Goal: Task Accomplishment & Management: Manage account settings

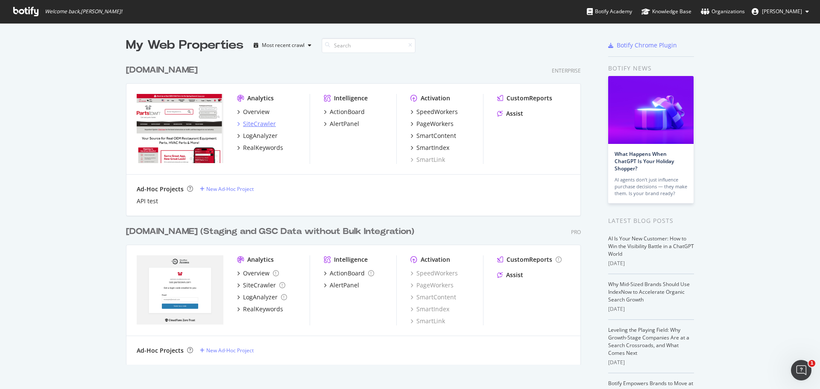
click at [250, 123] on div "SiteCrawler" at bounding box center [259, 124] width 33 height 9
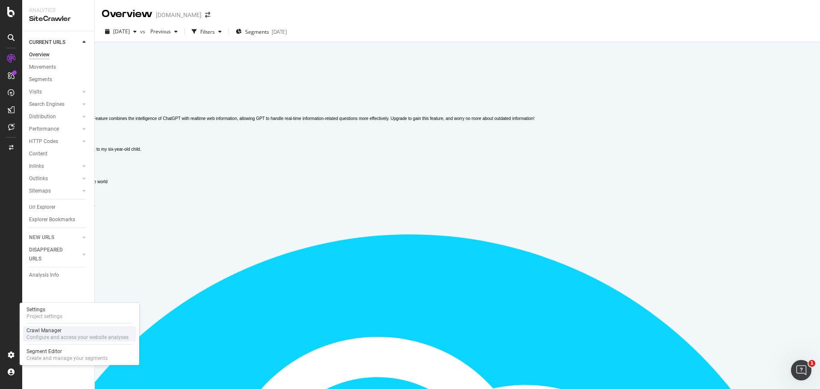
click at [62, 337] on div "Configure and access your website analyses" at bounding box center [77, 337] width 102 height 7
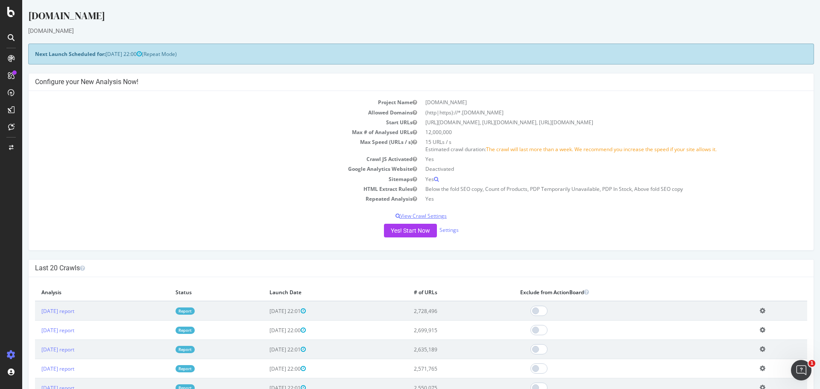
click at [434, 214] on p "View Crawl Settings" at bounding box center [421, 215] width 772 height 7
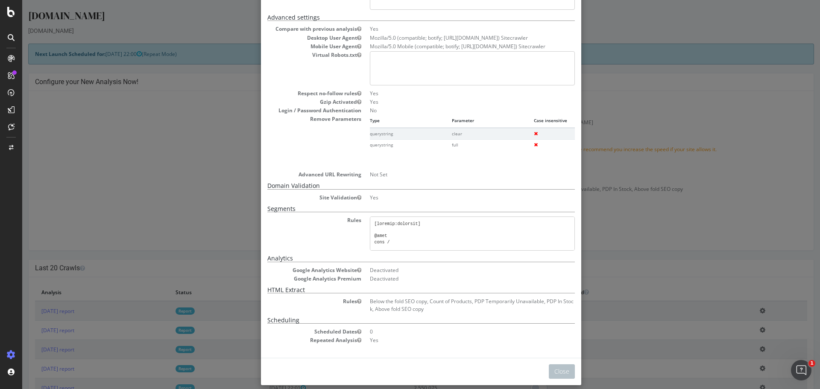
scroll to position [158, 0]
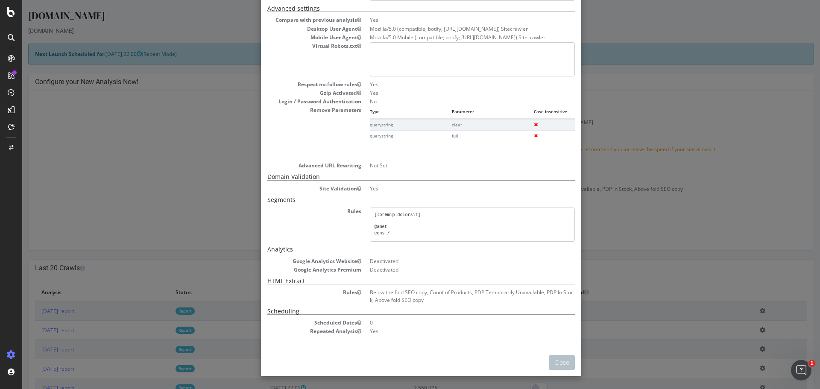
click at [700, 180] on div "× Close Project Settings Main Project Name partstown.com Start URLs https://www…" at bounding box center [421, 194] width 798 height 389
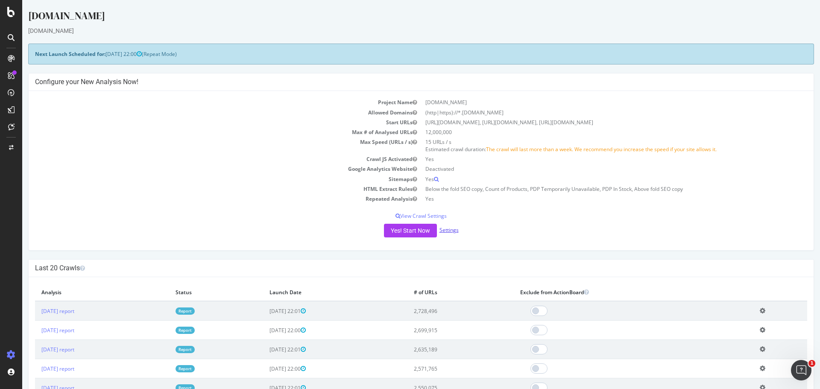
click at [451, 229] on link "Settings" at bounding box center [449, 229] width 19 height 7
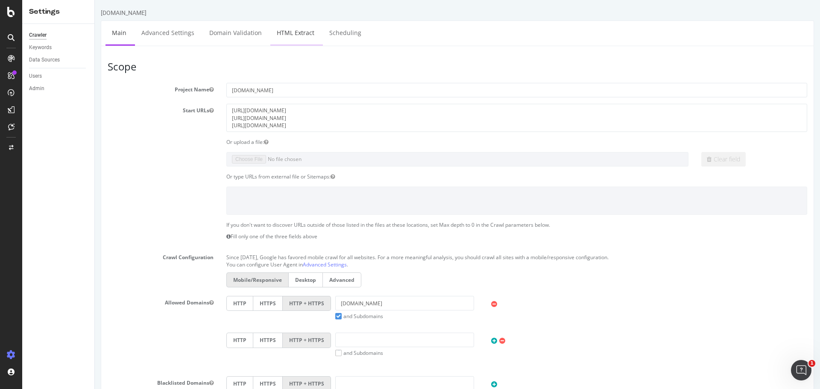
click at [302, 32] on link "HTML Extract" at bounding box center [295, 32] width 50 height 23
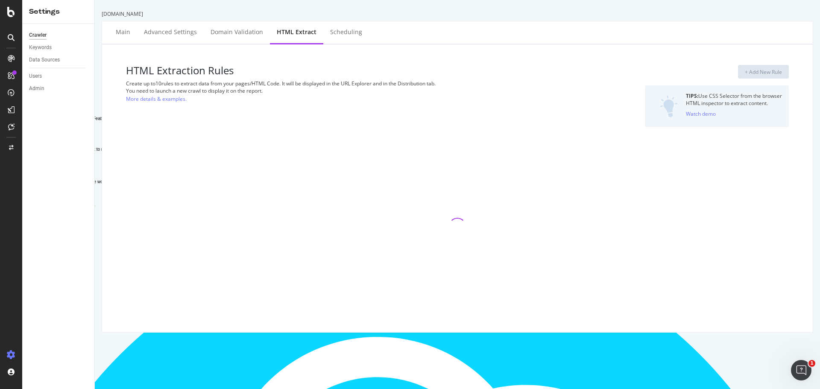
select select "exist"
select select "i"
select select "exist"
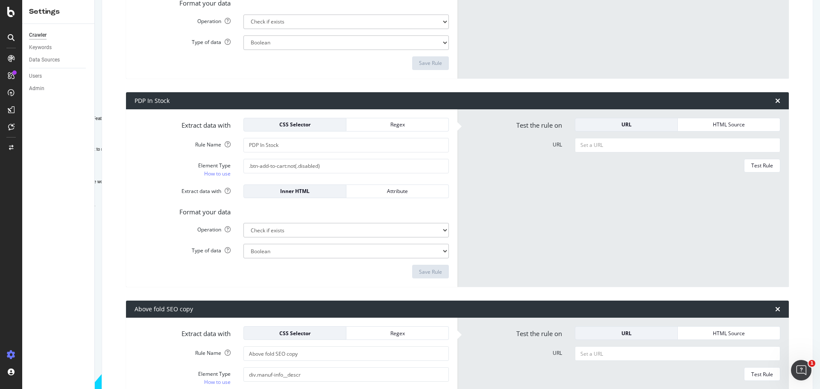
scroll to position [683, 0]
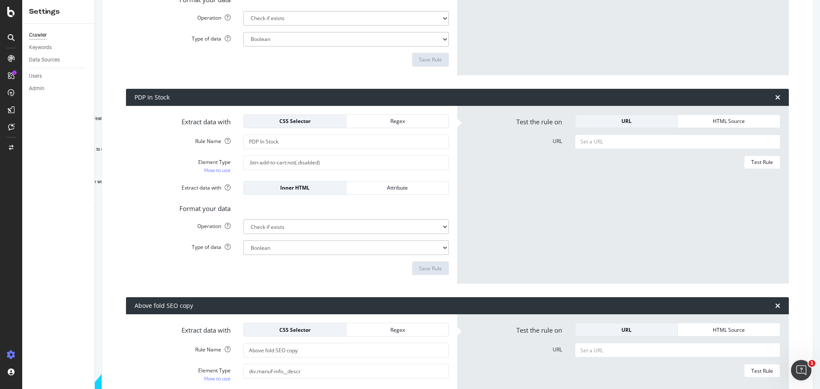
click at [470, 80] on div "Let's set you up 😊 Sign in with Google Sign in with Microsoft Sign in with GitH…" at bounding box center [410, 194] width 820 height 389
click at [148, 173] on label "Element Type How to use" at bounding box center [182, 164] width 109 height 19
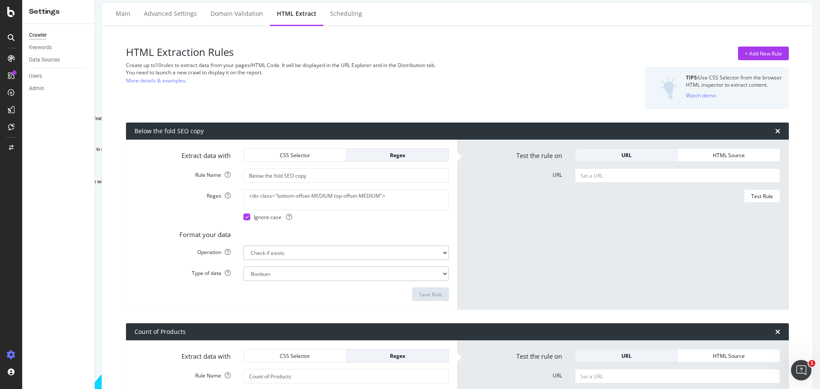
scroll to position [0, 0]
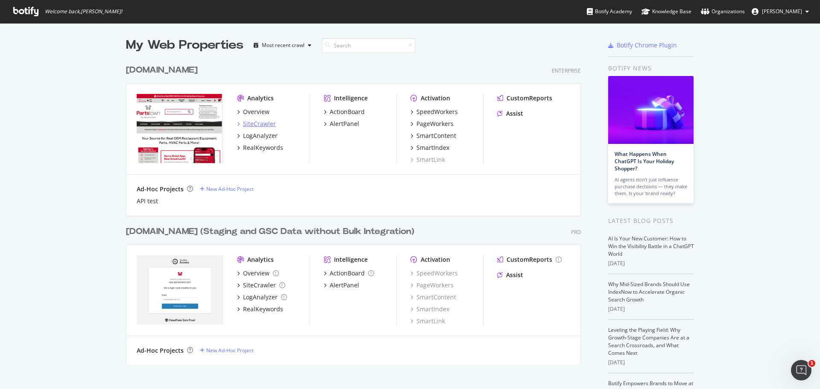
click at [262, 122] on div "SiteCrawler" at bounding box center [259, 124] width 33 height 9
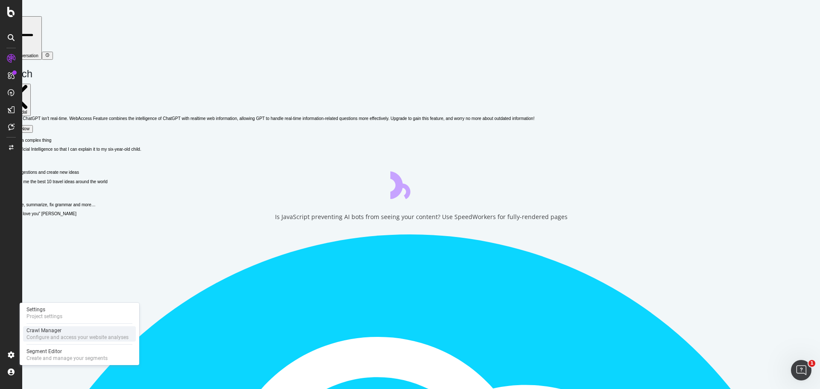
click at [59, 333] on div "Crawl Manager" at bounding box center [77, 330] width 102 height 7
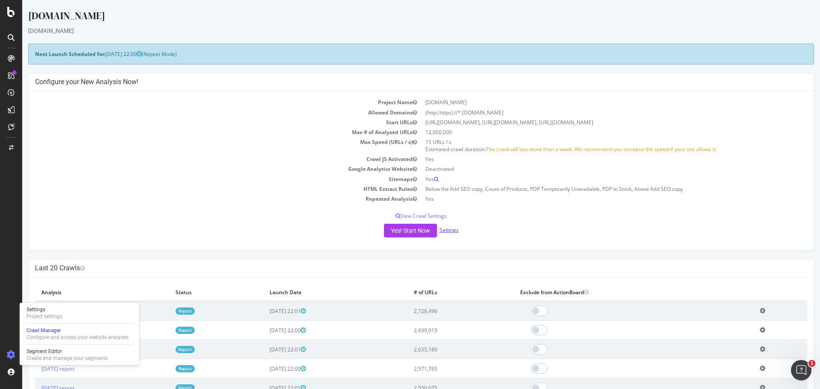
click at [449, 231] on link "Settings" at bounding box center [449, 229] width 19 height 7
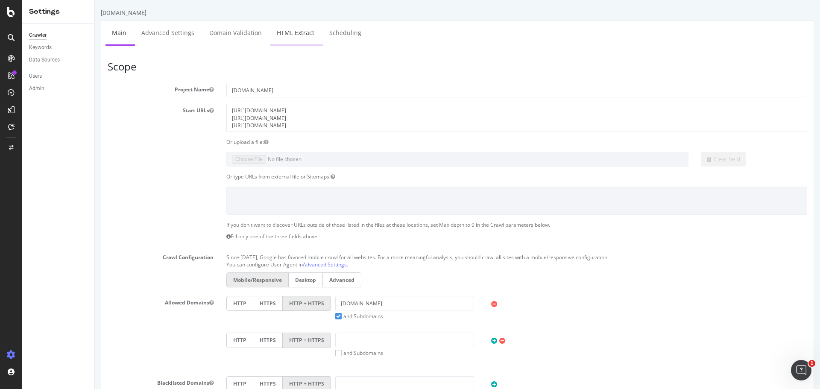
click at [299, 34] on link "HTML Extract" at bounding box center [295, 32] width 50 height 23
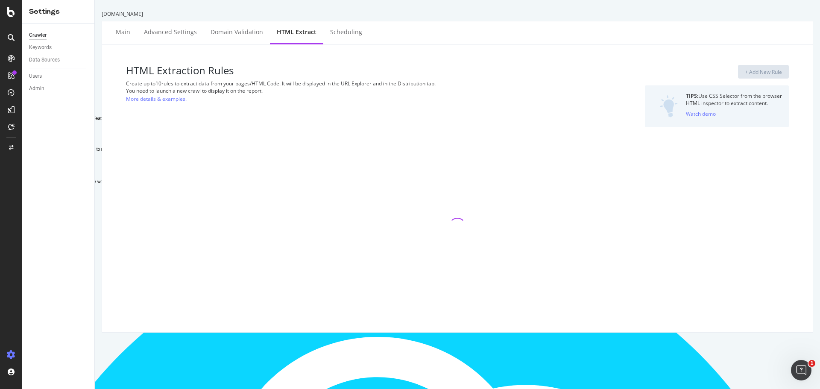
select select "exist"
select select "i"
select select "exist"
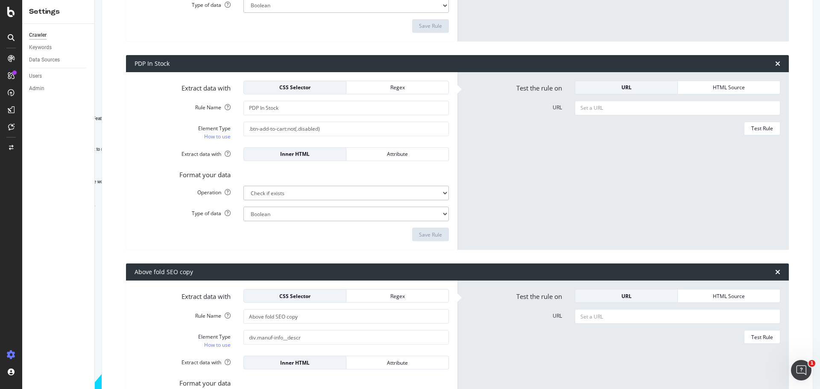
scroll to position [632, 0]
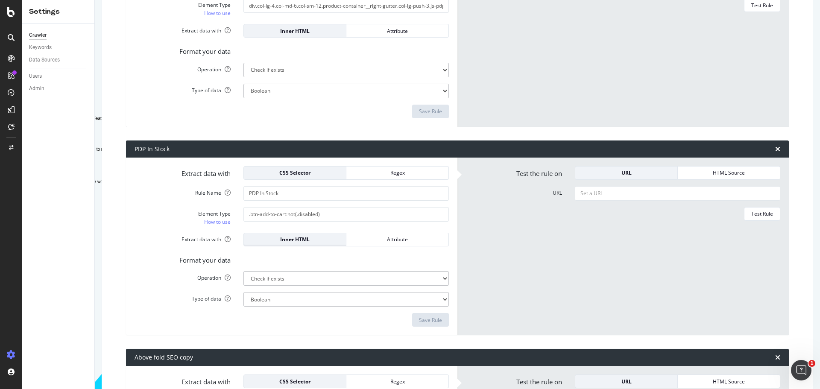
click at [296, 238] on div "Inner HTML" at bounding box center [295, 239] width 88 height 7
click at [346, 255] on div "Format your data" at bounding box center [291, 259] width 327 height 12
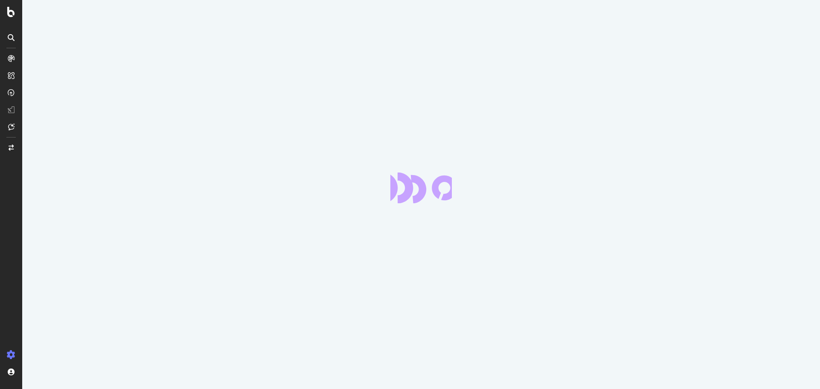
scroll to position [115, 0]
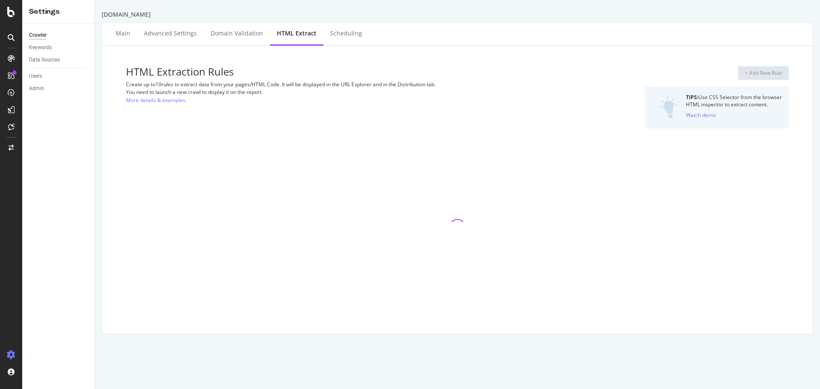
select select "exist"
select select "i"
select select "exist"
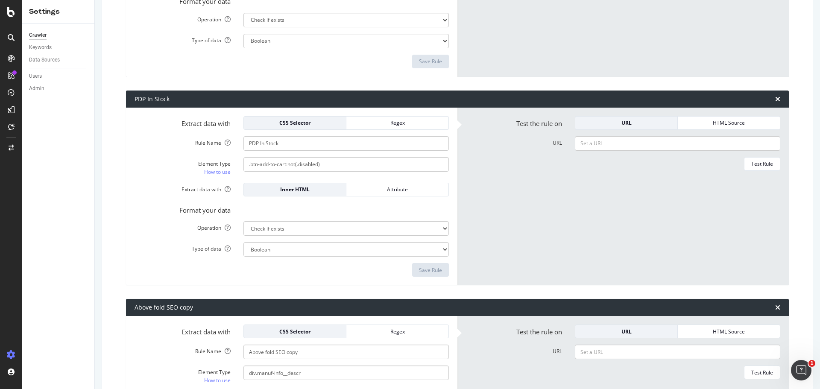
scroll to position [676, 0]
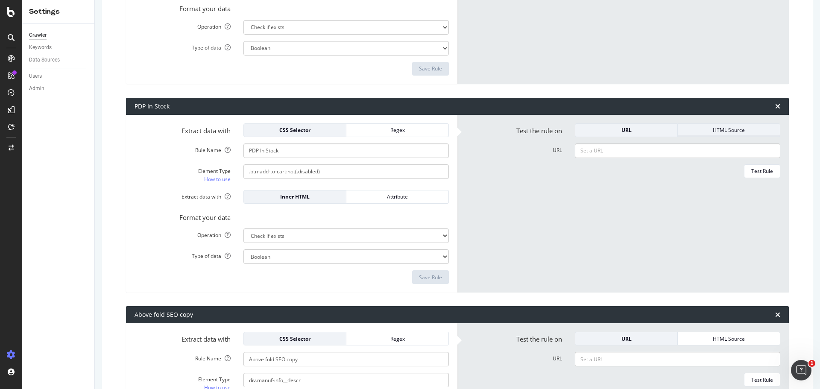
click at [702, 128] on div "HTML Source" at bounding box center [729, 129] width 88 height 7
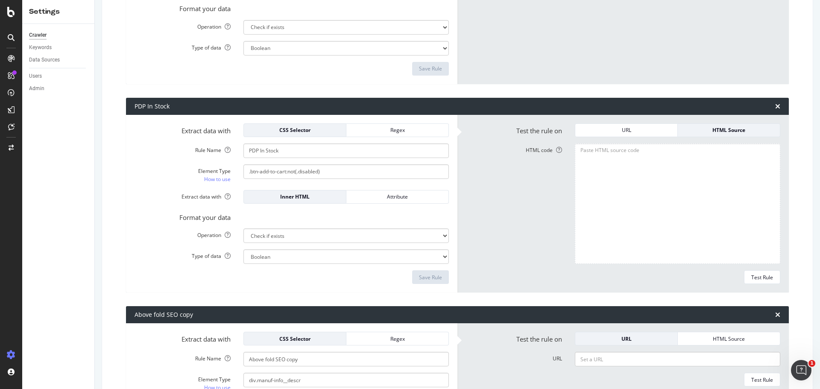
click at [510, 211] on label "HTML code" at bounding box center [514, 204] width 109 height 121
click at [575, 211] on textarea "HTML code" at bounding box center [677, 204] width 205 height 121
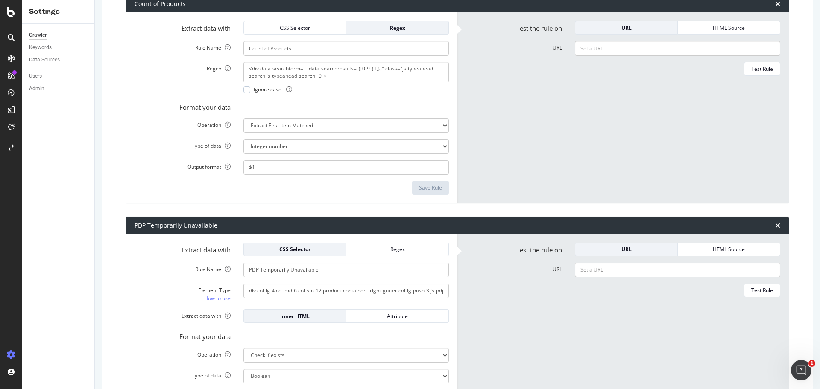
scroll to position [334, 0]
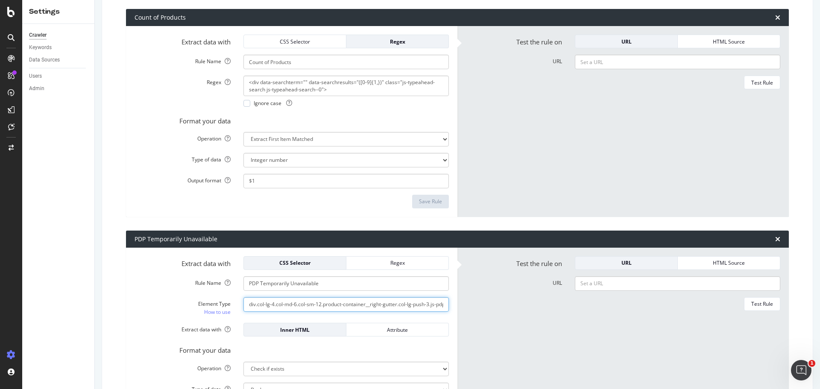
type textarea "d"
drag, startPoint x: 247, startPoint y: 305, endPoint x: 494, endPoint y: 318, distance: 247.7
click at [494, 318] on div "Extract data with CSS Selector Regex Rule Name PDP Temporarily Unavailable Elem…" at bounding box center [457, 337] width 663 height 178
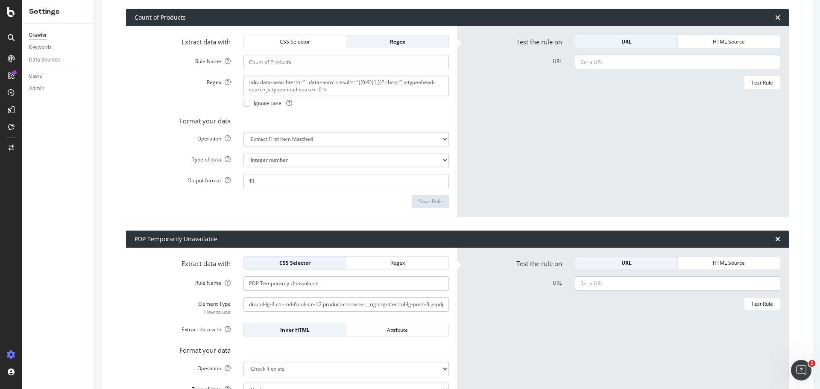
click at [499, 304] on div "Test Rule" at bounding box center [623, 304] width 314 height 14
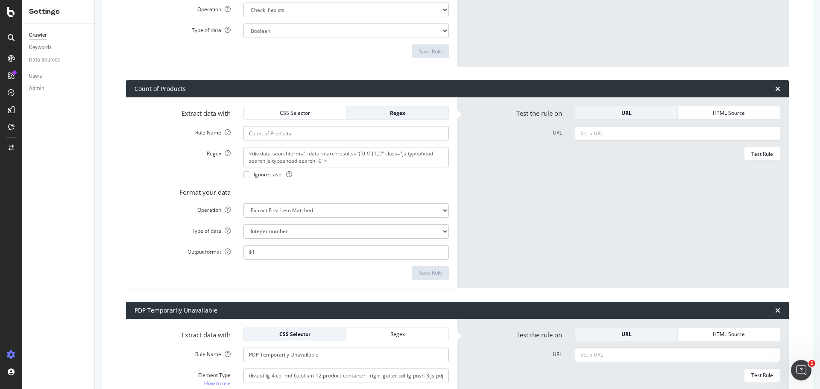
scroll to position [249, 0]
